Goal: Find specific page/section: Find specific page/section

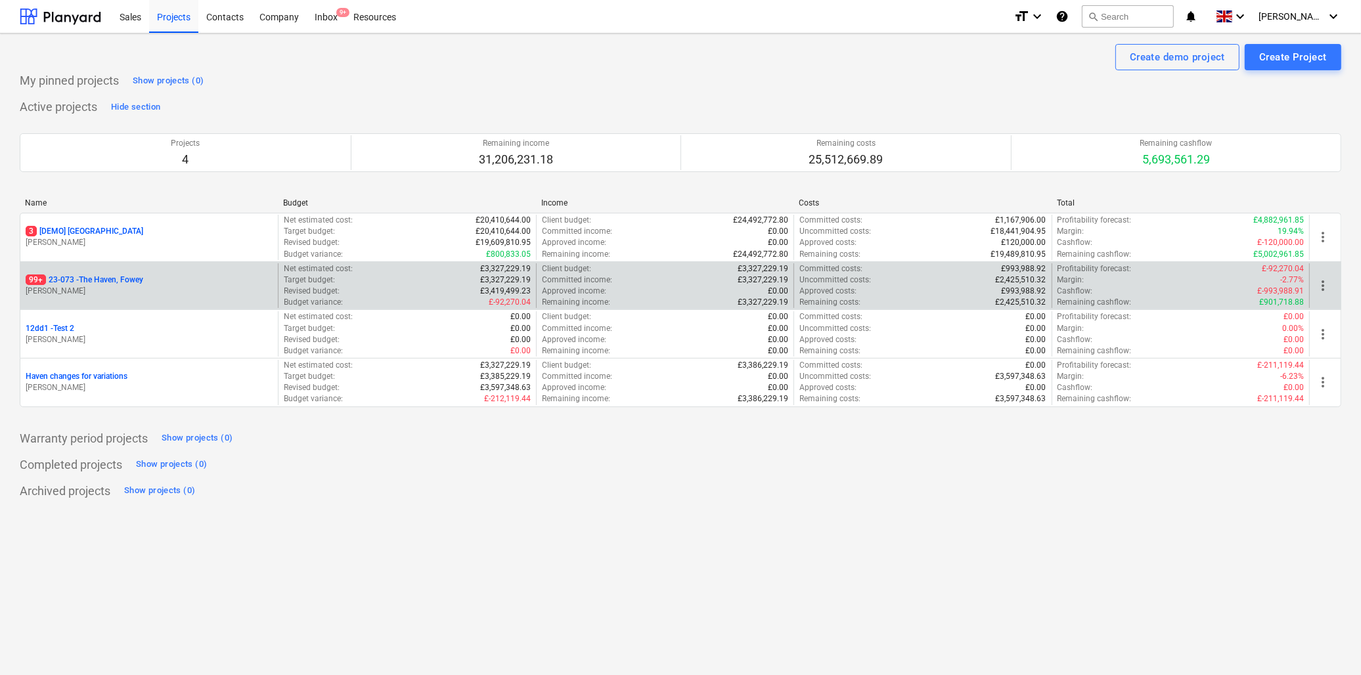
click at [129, 284] on p "99+ 23-073 - The Haven, Fowey" at bounding box center [85, 280] width 118 height 11
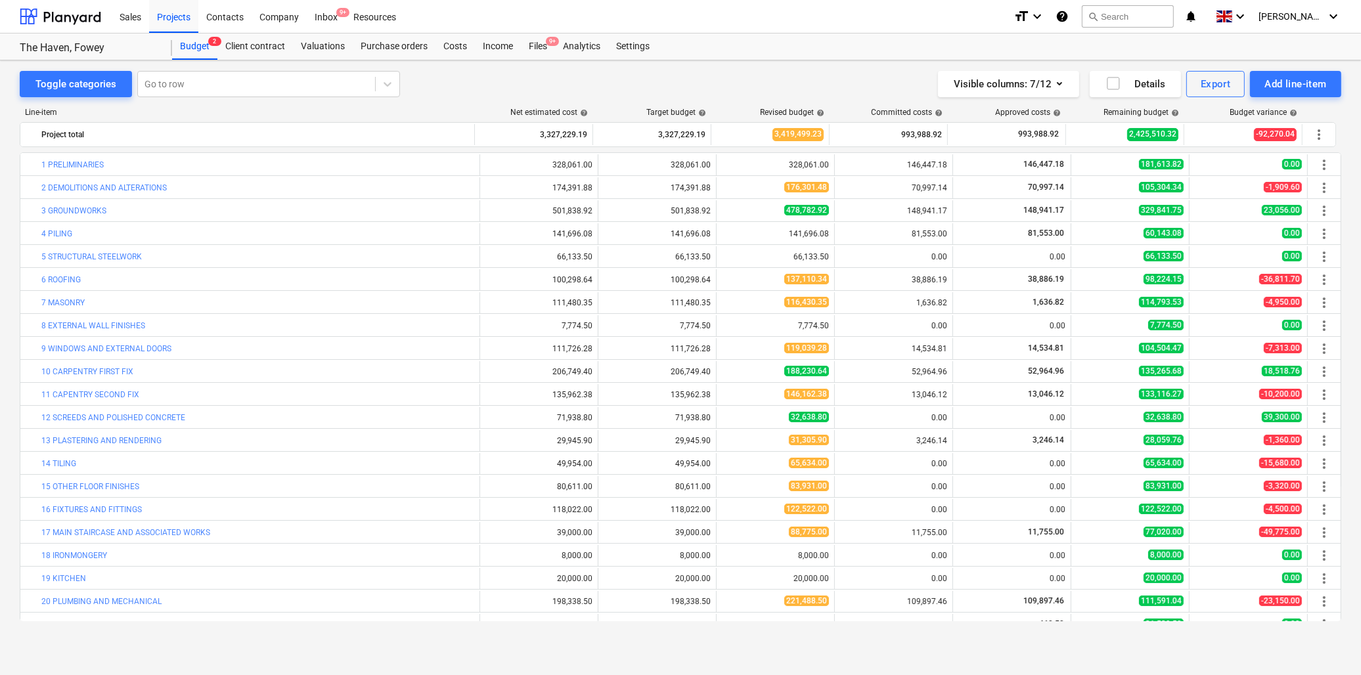
scroll to position [244, 0]
